Goal: Navigation & Orientation: Understand site structure

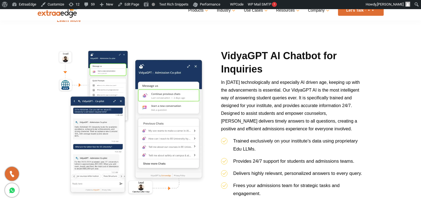
scroll to position [1357, 0]
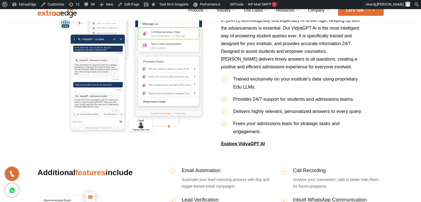
click at [240, 144] on link "Explore VidyaGPT AI" at bounding box center [243, 143] width 44 height 5
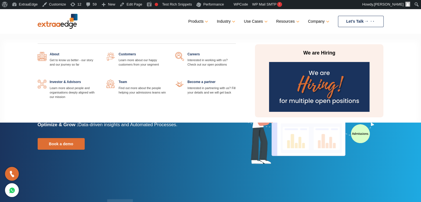
click at [98, 52] on link at bounding box center [98, 52] width 0 height 0
